Goal: Information Seeking & Learning: Learn about a topic

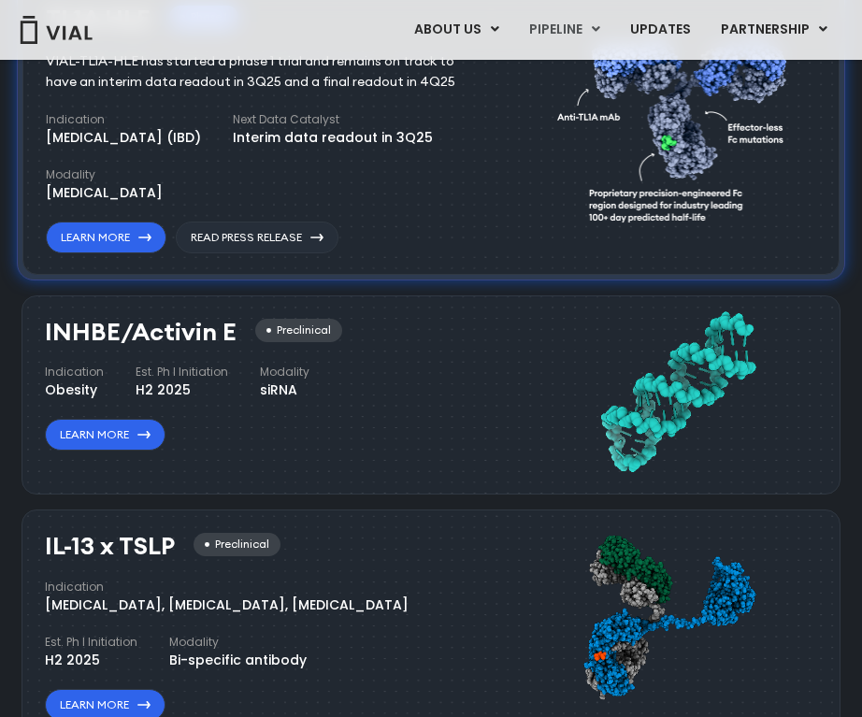
scroll to position [1320, 0]
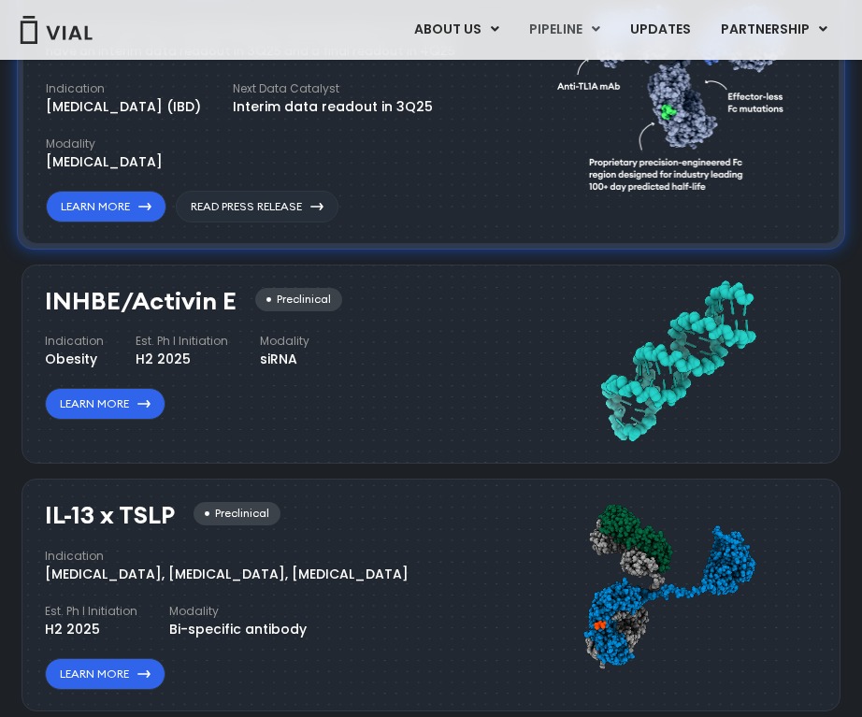
click at [473, 22] on link "ABOUT US" at bounding box center [456, 30] width 114 height 32
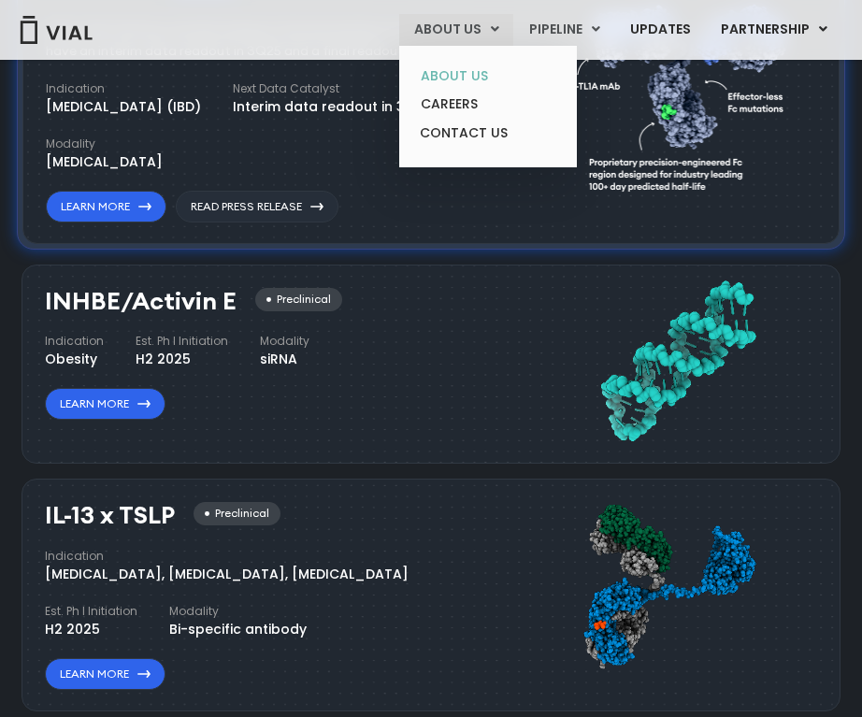
click at [460, 86] on link "ABOUT US" at bounding box center [488, 76] width 164 height 29
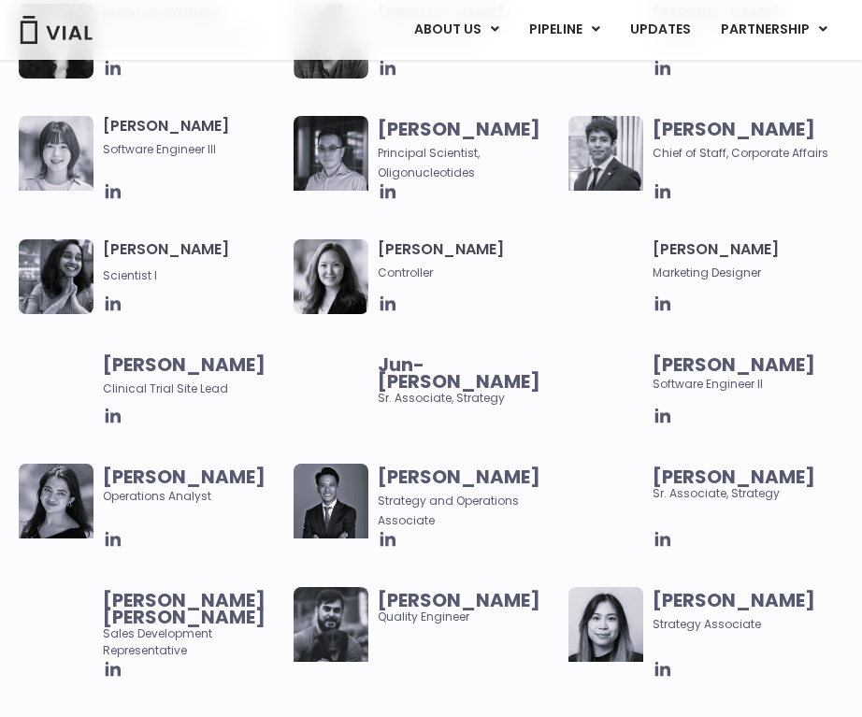
scroll to position [2456, 0]
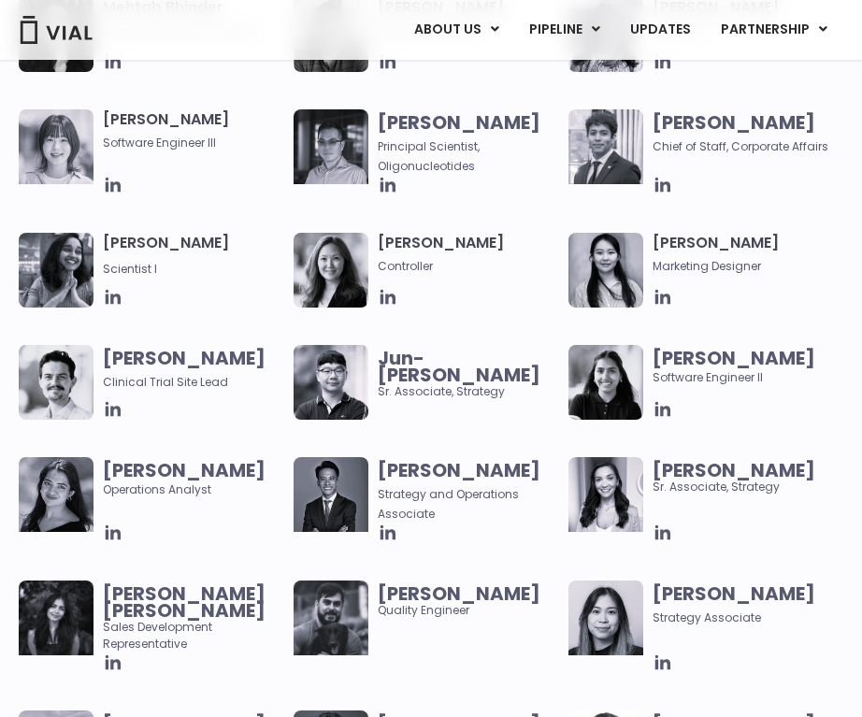
click at [607, 473] on img at bounding box center [606, 494] width 75 height 75
click at [663, 534] on icon at bounding box center [663, 533] width 21 height 21
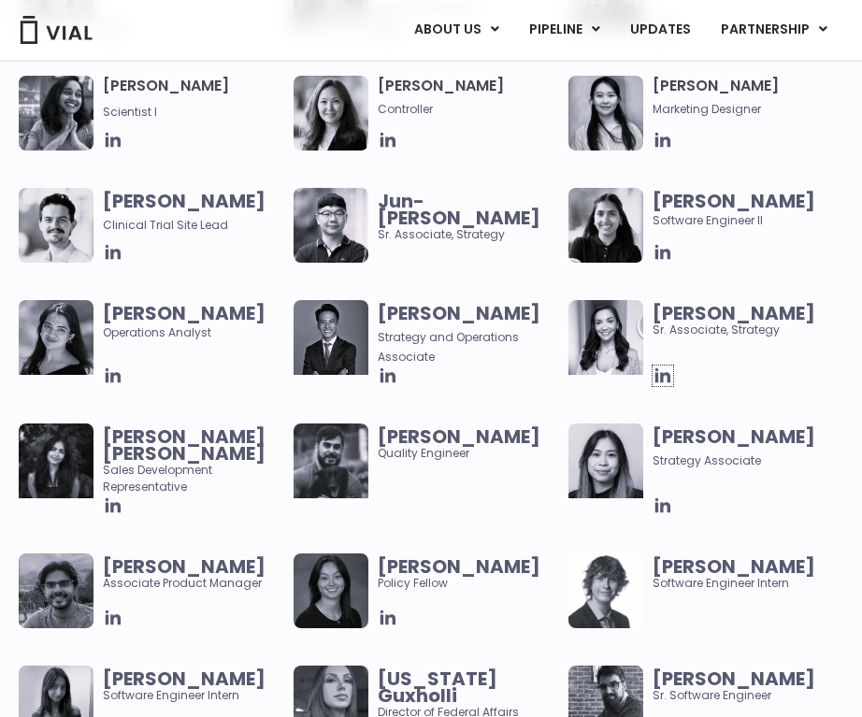
scroll to position [2615, 0]
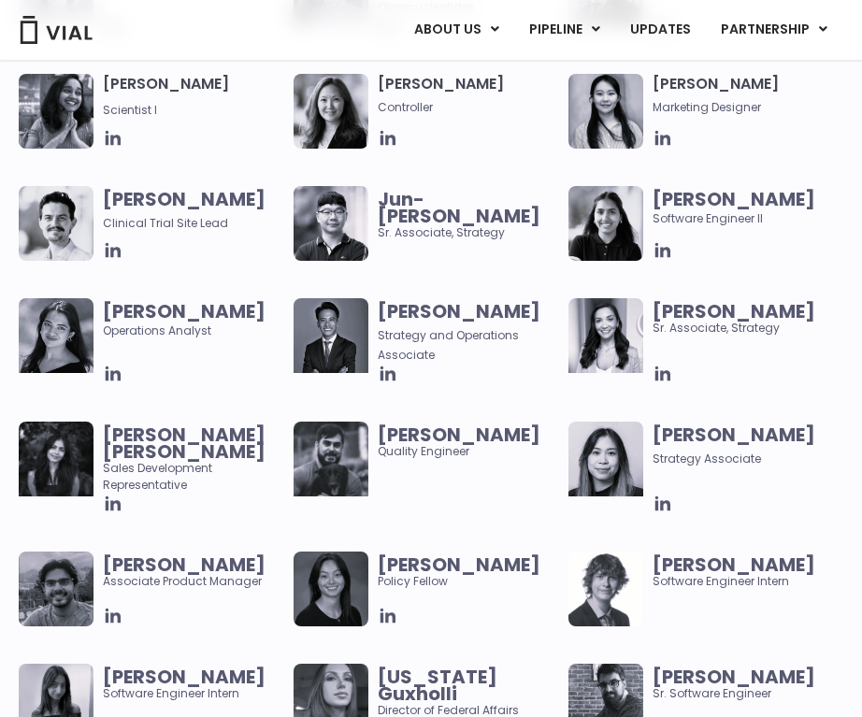
click at [659, 451] on span "Strategy Associate" at bounding box center [707, 459] width 109 height 16
click at [635, 447] on img at bounding box center [606, 459] width 75 height 75
click at [658, 431] on b "Vanessa Nguyen" at bounding box center [734, 435] width 163 height 26
click at [662, 457] on span "Strategy Associate" at bounding box center [707, 459] width 109 height 16
click at [660, 496] on icon at bounding box center [663, 503] width 15 height 15
